Goal: Consume media (video, audio)

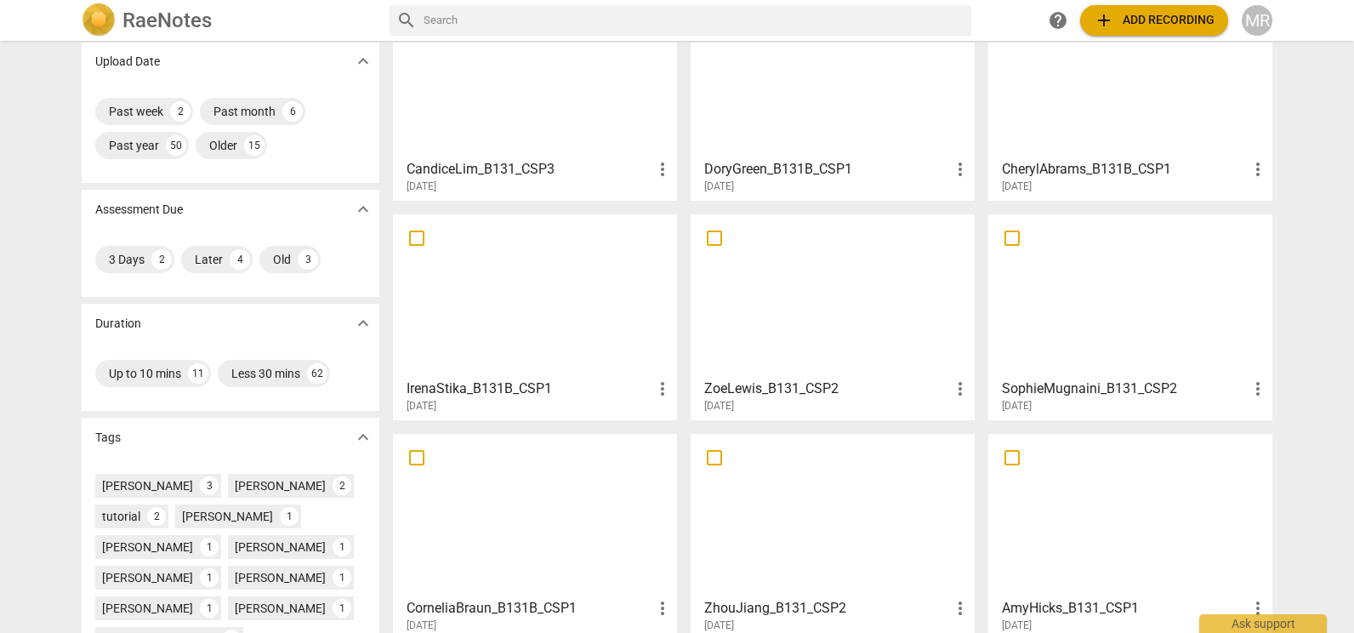
scroll to position [117, 0]
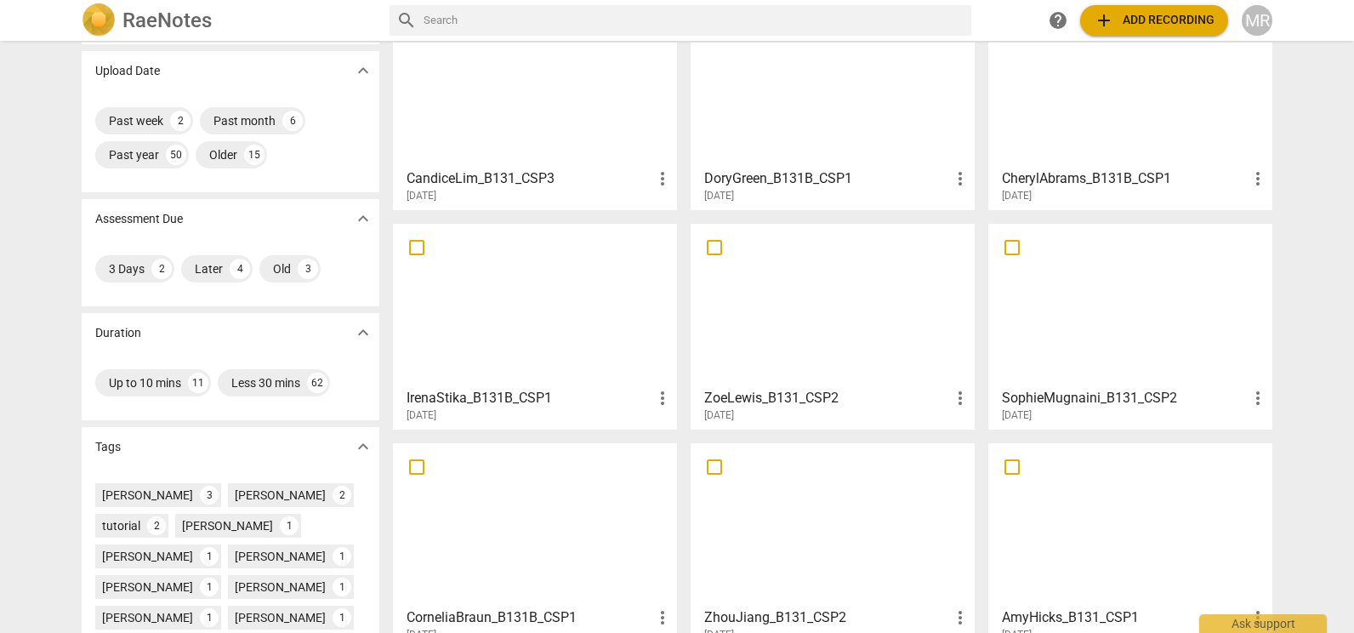
click at [1122, 333] on div at bounding box center [1130, 305] width 272 height 151
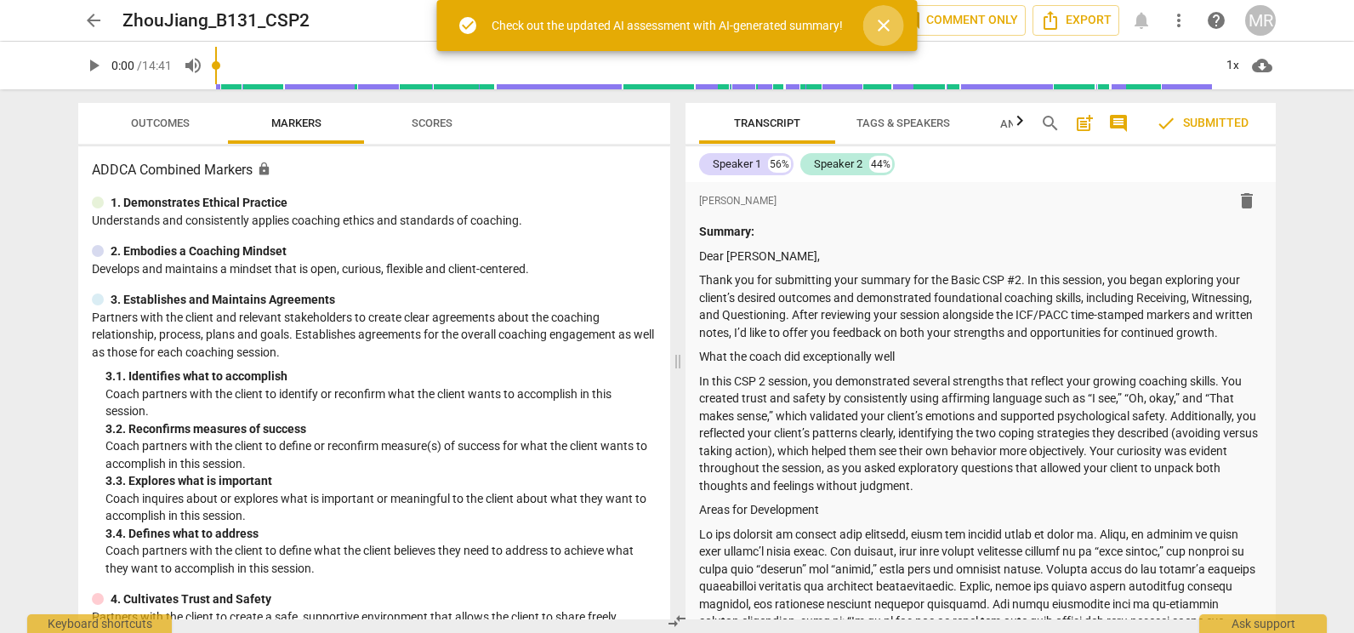
click at [895, 26] on span "close" at bounding box center [883, 25] width 41 height 20
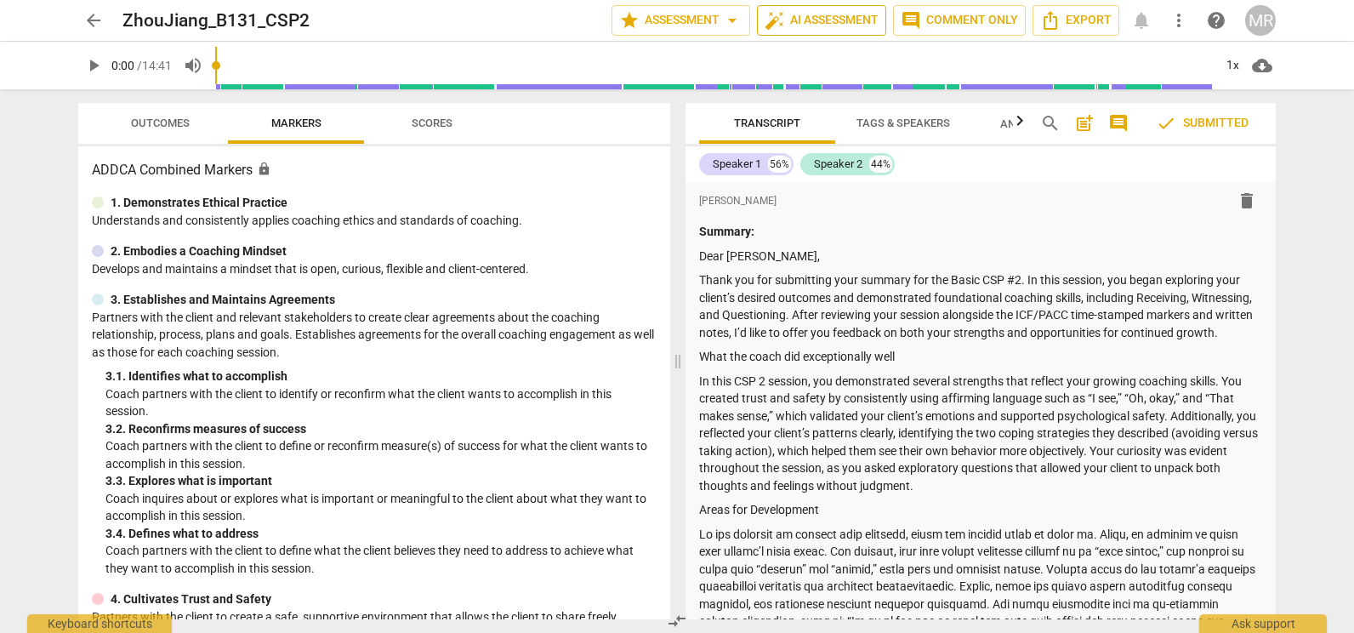
click at [884, 22] on button "auto_fix_high AI Assessment" at bounding box center [821, 20] width 129 height 31
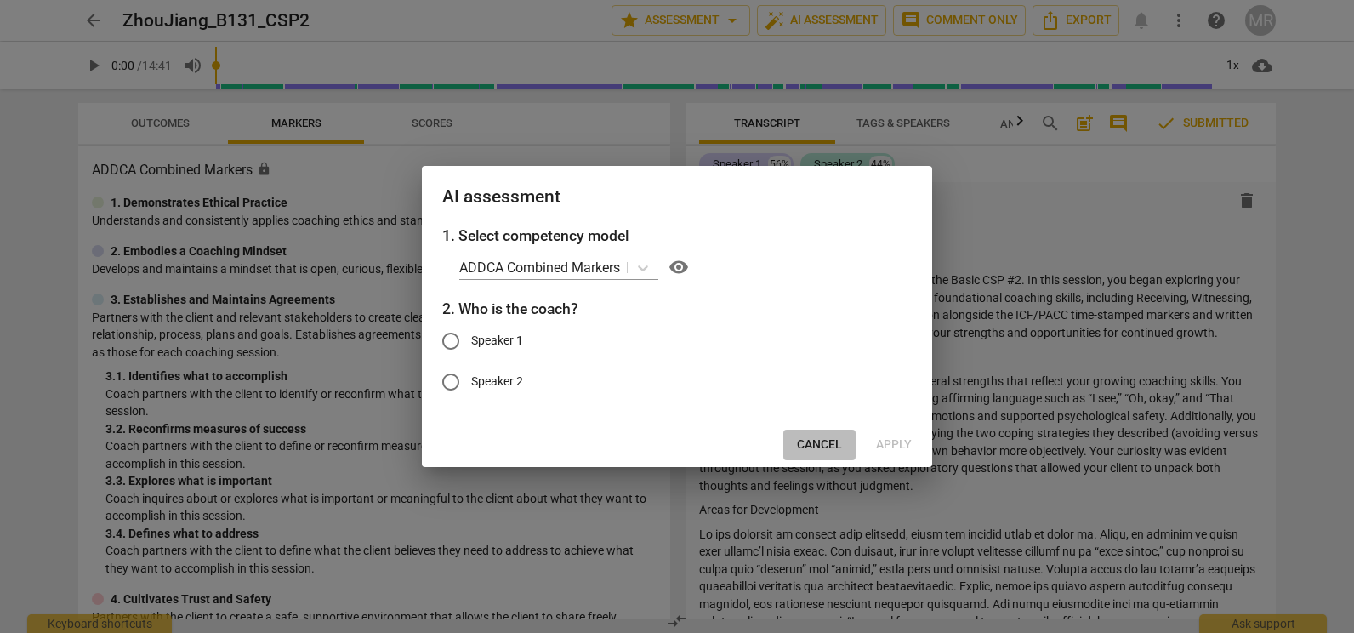
click at [816, 446] on span "Cancel" at bounding box center [819, 444] width 45 height 17
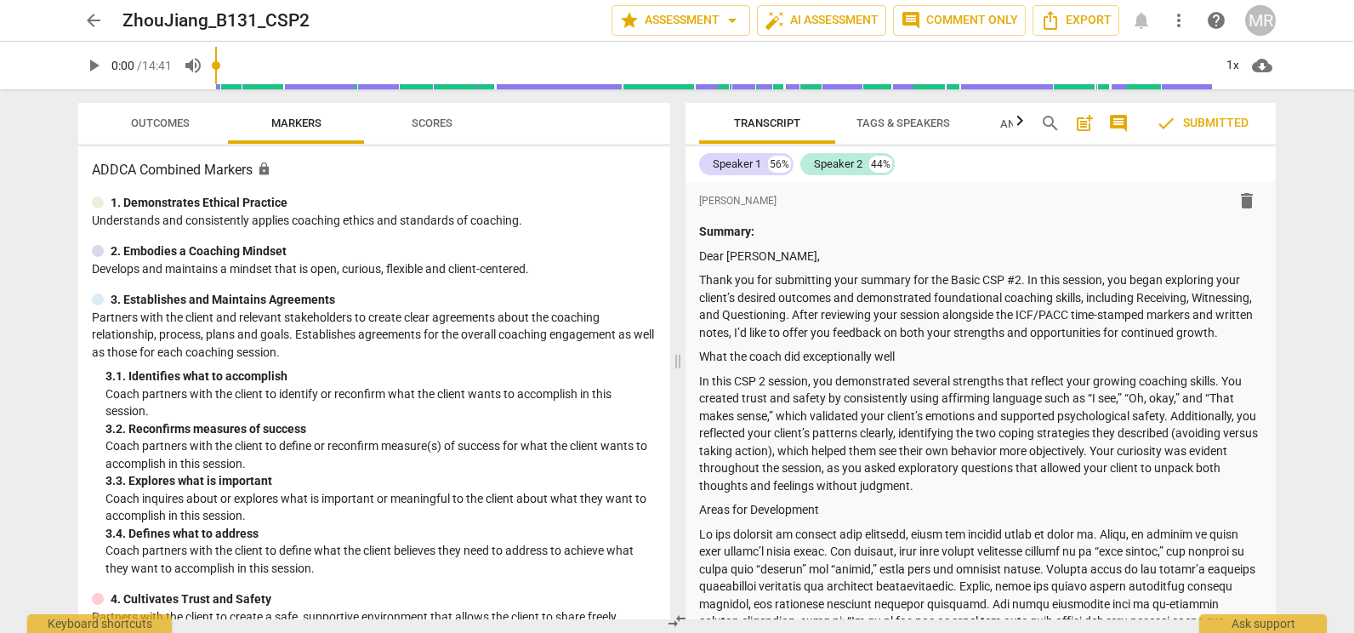
click at [94, 15] on span "arrow_back" at bounding box center [93, 20] width 20 height 20
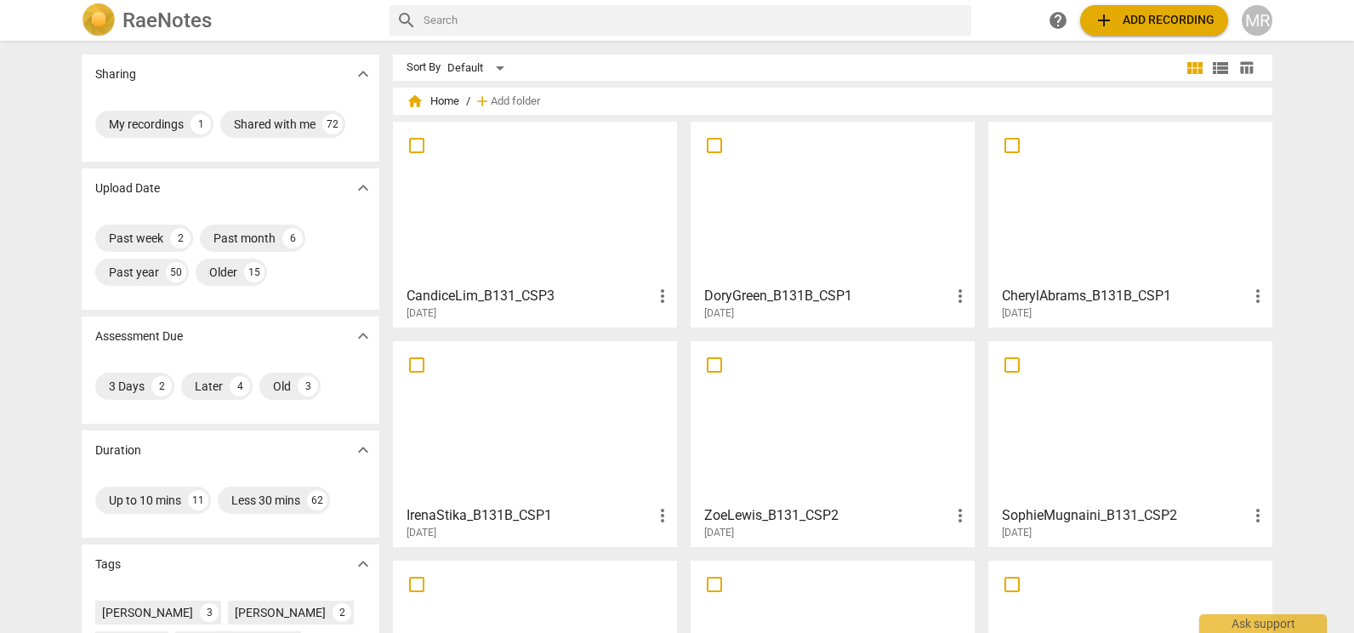
click at [1063, 452] on div at bounding box center [1130, 422] width 272 height 151
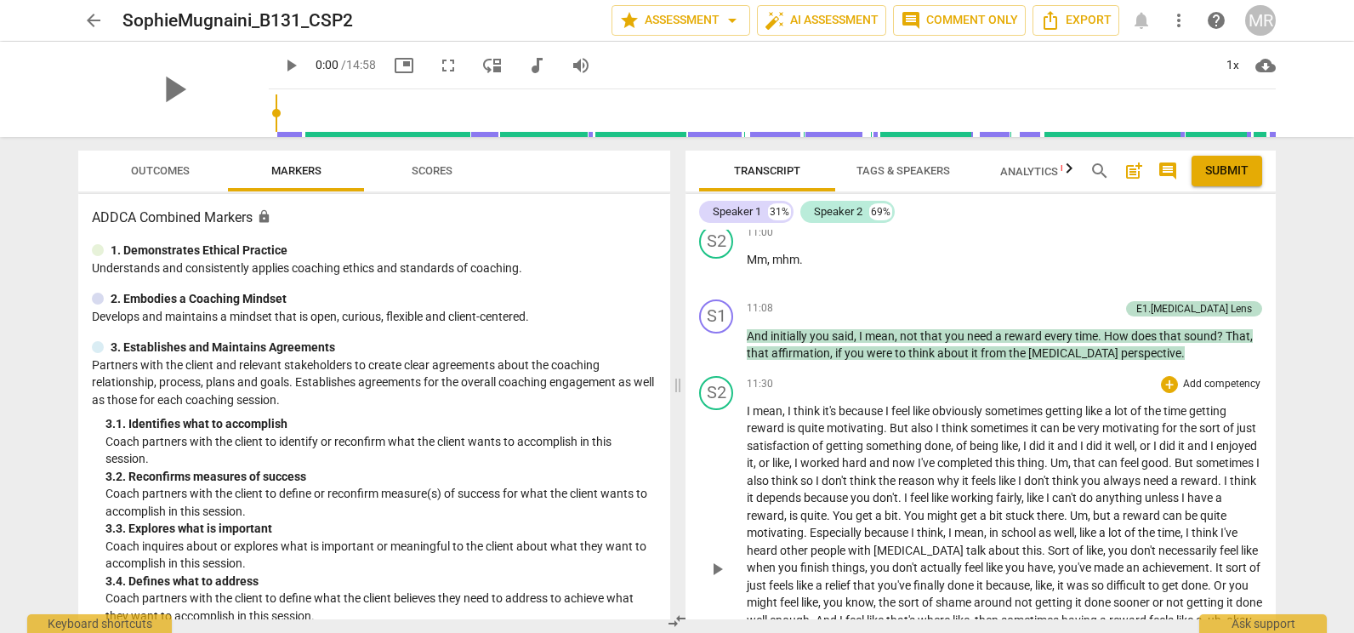
scroll to position [2981, 0]
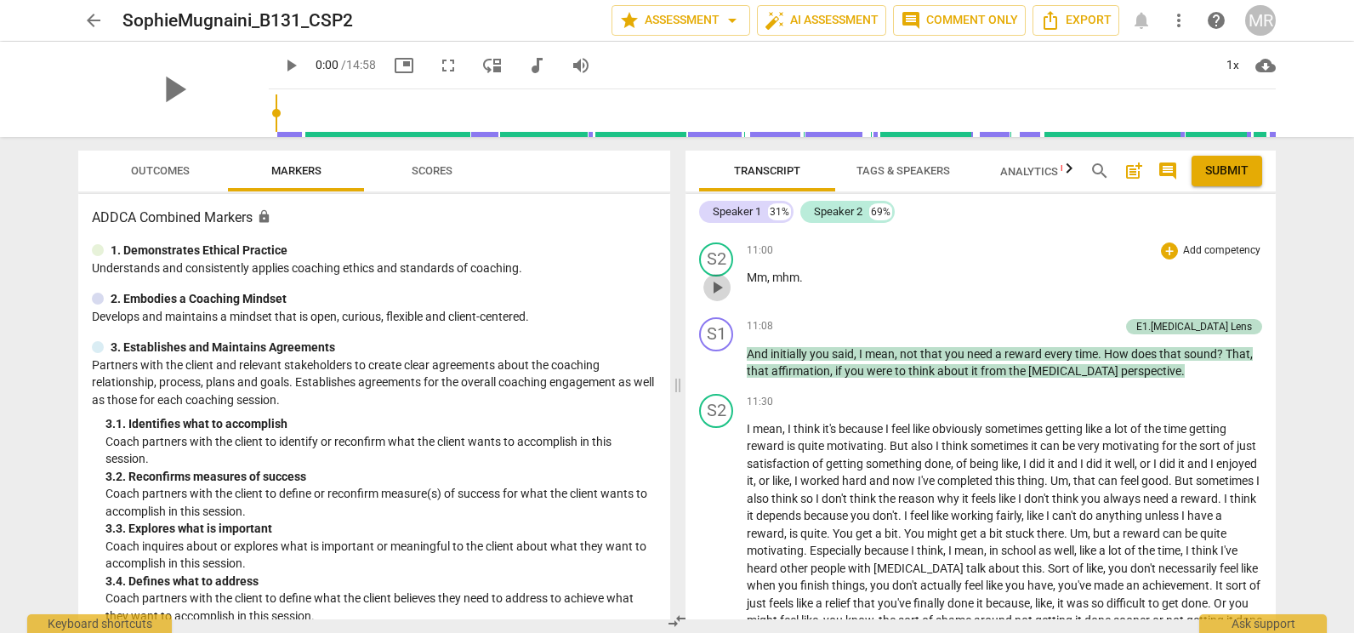
click at [719, 298] on span "play_arrow" at bounding box center [717, 287] width 20 height 20
click at [719, 298] on span "pause" at bounding box center [717, 287] width 20 height 20
click at [719, 298] on span "play_arrow" at bounding box center [717, 287] width 20 height 20
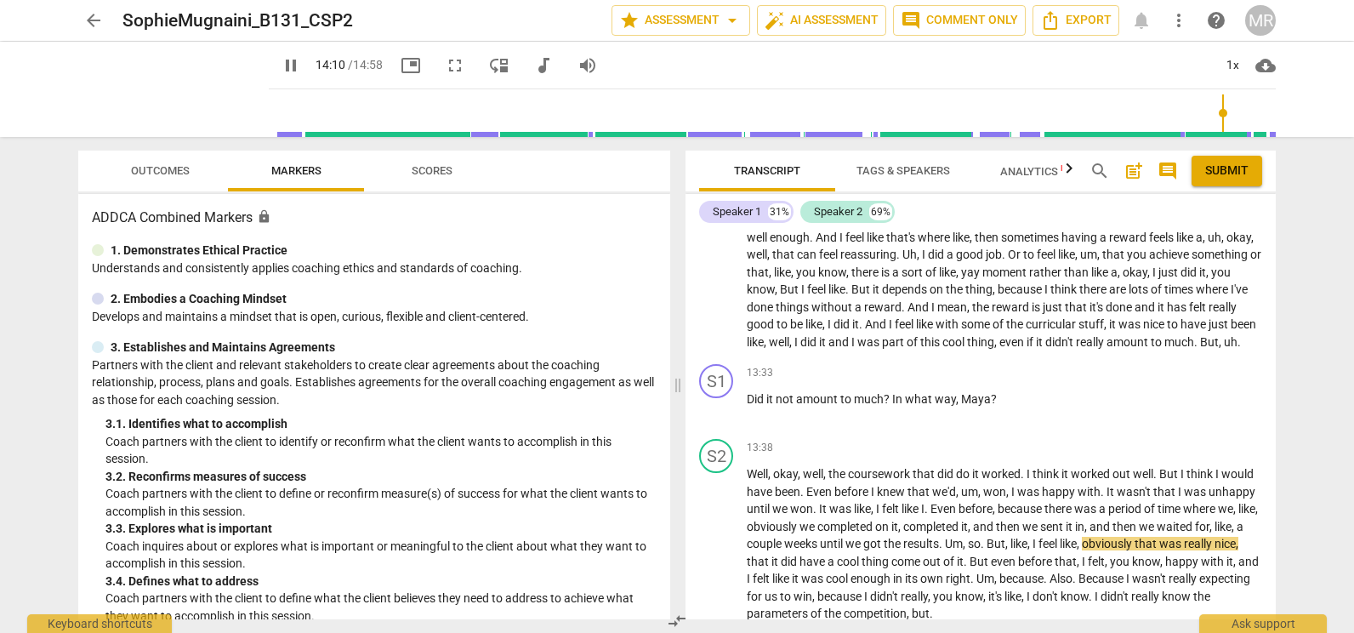
scroll to position [3749, 0]
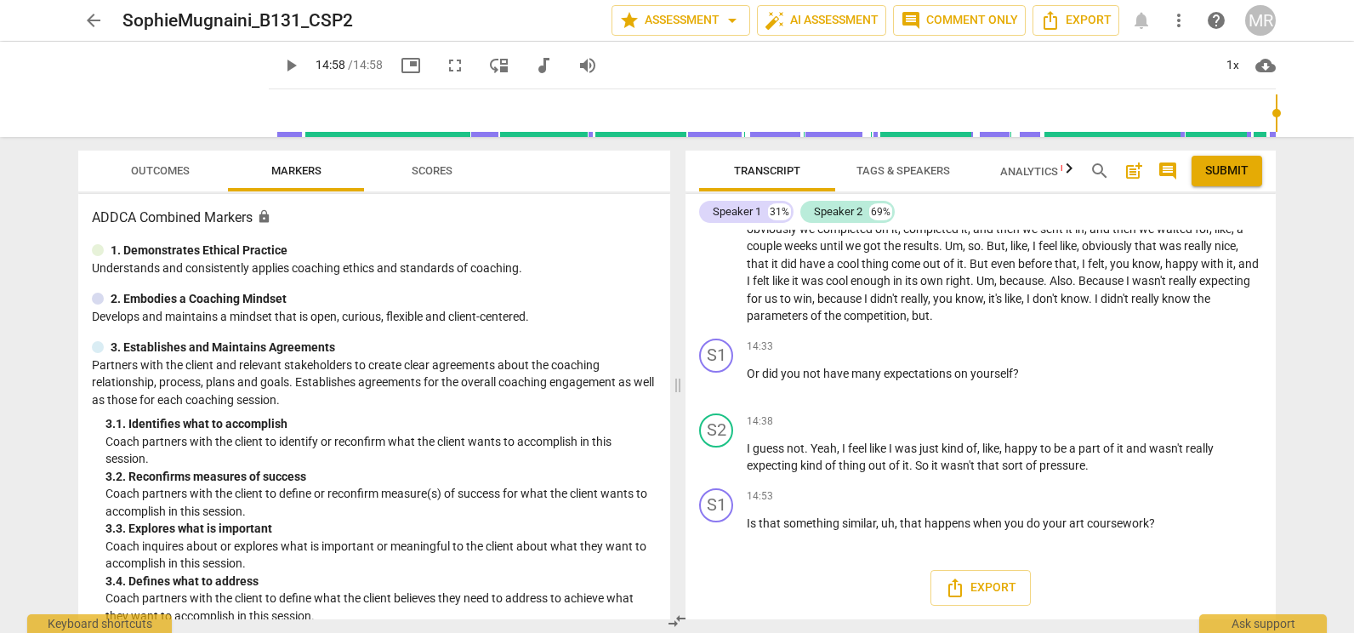
type input "898"
click at [821, 417] on div "14:38 + Add competency keyboard_arrow_right" at bounding box center [1004, 421] width 515 height 17
